Goal: Task Accomplishment & Management: Manage account settings

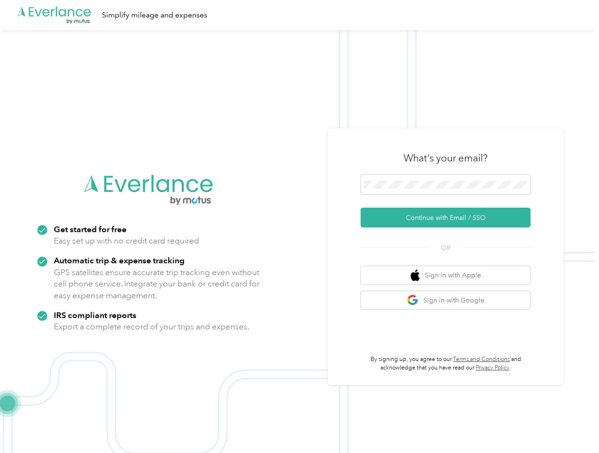
click at [299, 226] on img at bounding box center [297, 256] width 594 height 453
click at [299, 15] on div ".cls-1 { fill: #00adee; } .cls-2 { fill: #fff; } .cls-3 { fill: #707372; } .cls…" at bounding box center [297, 15] width 594 height 30
click at [449, 217] on button "Continue with Email / SSO" at bounding box center [445, 218] width 170 height 20
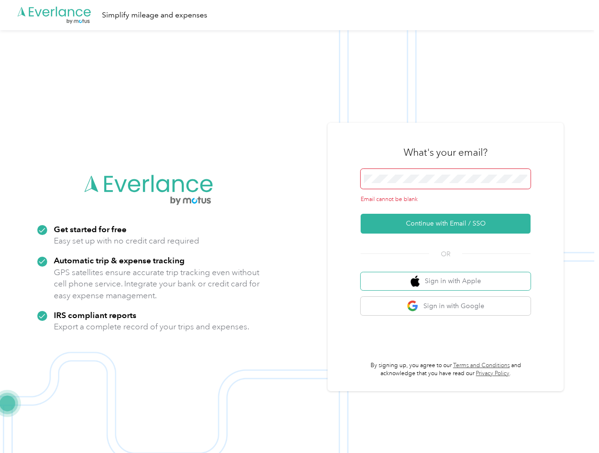
click at [449, 275] on button "Sign in with Apple" at bounding box center [445, 281] width 170 height 18
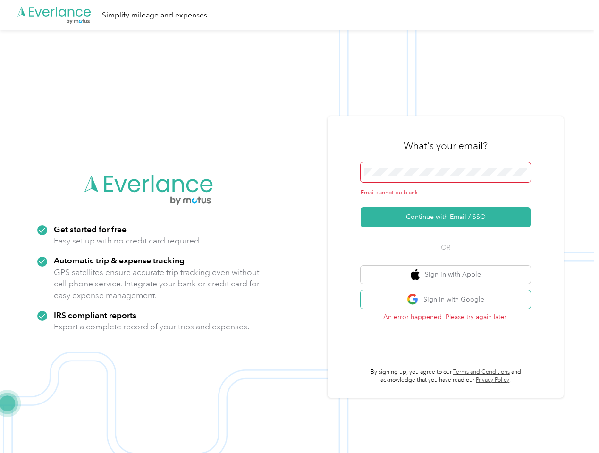
click at [449, 300] on button "Sign in with Google" at bounding box center [445, 299] width 170 height 18
